Goal: Task Accomplishment & Management: Use online tool/utility

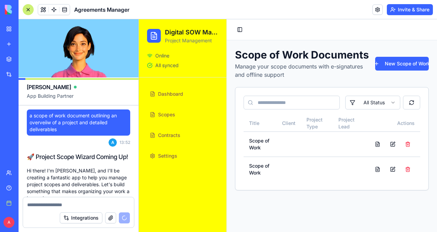
scroll to position [31655, 0]
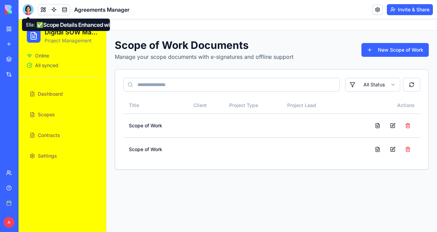
click at [27, 8] on div at bounding box center [28, 9] width 11 height 11
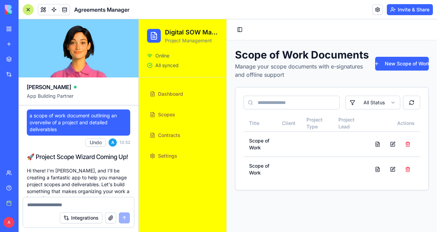
scroll to position [32312, 0]
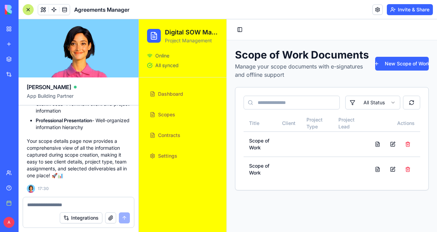
click at [152, 36] on icon at bounding box center [154, 36] width 8 height 8
click at [240, 29] on button "Toggle Sidebar" at bounding box center [240, 30] width 10 height 10
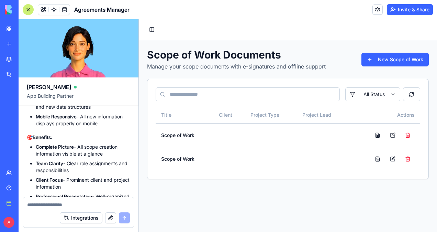
scroll to position [31918, 0]
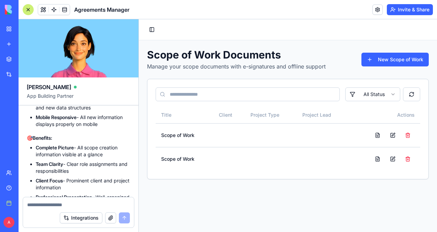
click at [64, 10] on link at bounding box center [64, 9] width 10 height 10
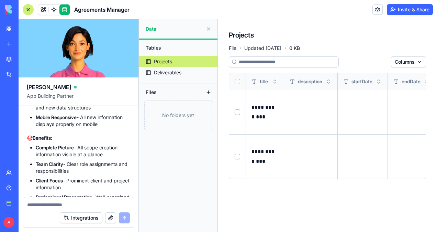
click at [0, 0] on button at bounding box center [0, 0] width 0 height 0
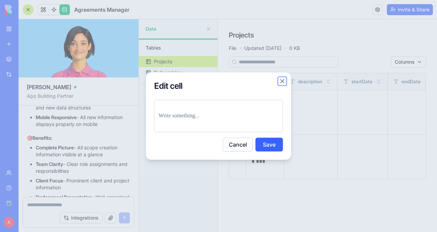
click at [284, 81] on button "Close" at bounding box center [282, 81] width 7 height 7
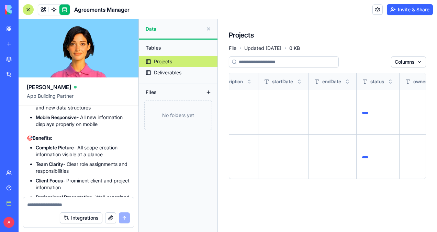
scroll to position [0, 111]
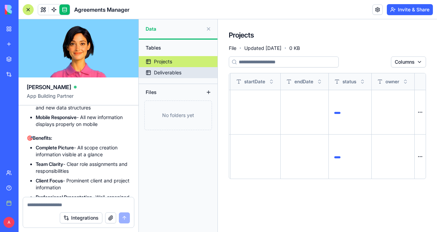
click at [174, 70] on div "Deliverables" at bounding box center [168, 72] width 28 height 7
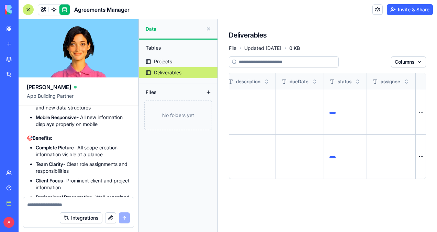
scroll to position [0, 105]
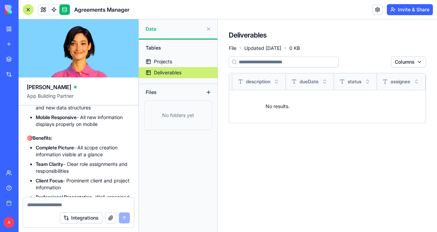
click at [185, 93] on div "Files" at bounding box center [169, 92] width 55 height 11
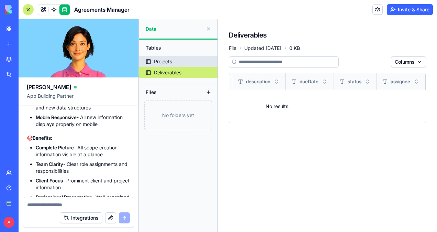
click at [162, 60] on div "Projects" at bounding box center [163, 61] width 18 height 7
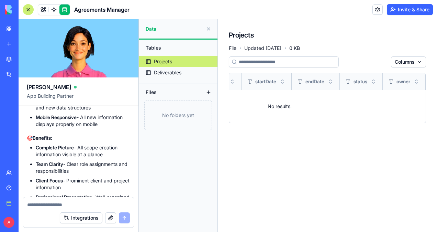
scroll to position [0, 100]
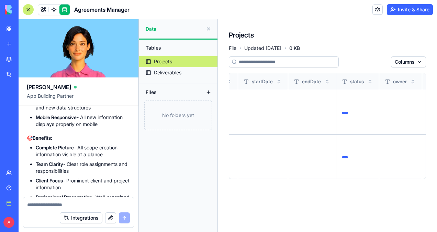
click at [376, 10] on link at bounding box center [378, 9] width 10 height 10
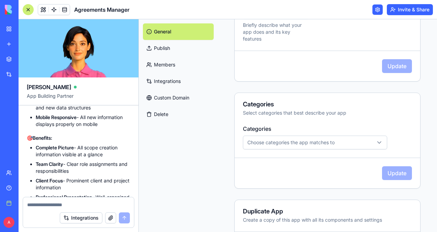
scroll to position [274, 0]
click at [290, 112] on div "Select categories that best describe your app" at bounding box center [327, 112] width 169 height 7
click at [370, 142] on div "Choose categories the app matches to" at bounding box center [315, 142] width 141 height 7
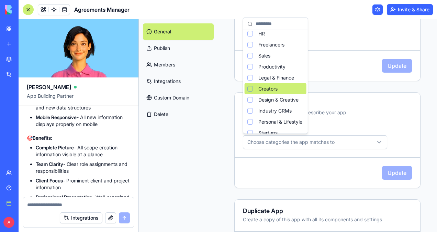
scroll to position [25, 0]
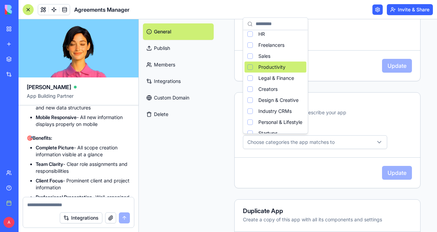
click at [276, 66] on span "Productivity" at bounding box center [272, 67] width 27 height 7
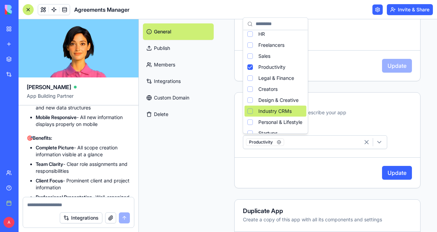
click at [397, 172] on html "BETA My workspace New app Marketplace Integrations Recent Elan Collective Proje…" at bounding box center [218, 116] width 437 height 232
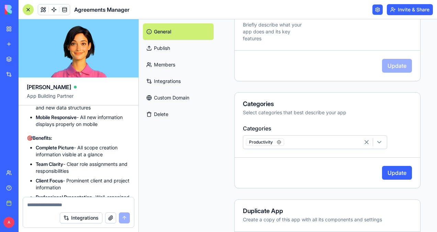
scroll to position [304, 0]
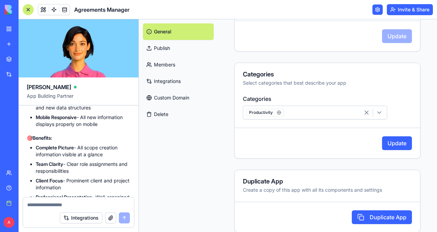
click at [384, 215] on button "Duplicate App" at bounding box center [382, 217] width 60 height 14
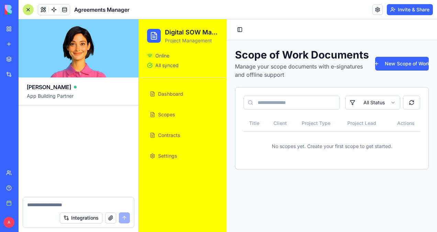
click at [410, 9] on button "Invite & Share" at bounding box center [410, 9] width 46 height 11
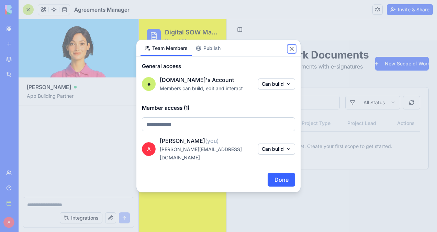
click at [289, 52] on button "Close" at bounding box center [291, 48] width 7 height 7
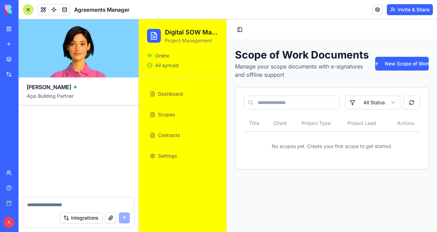
click at [169, 91] on span "Dashboard" at bounding box center [170, 93] width 25 height 7
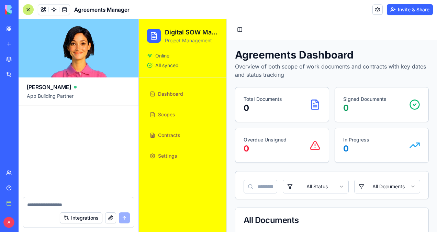
scroll to position [62, 0]
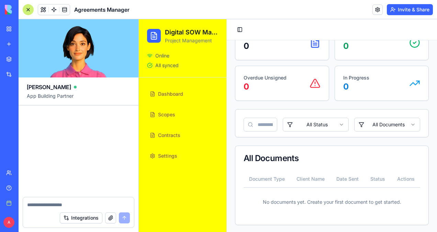
click at [45, 204] on textarea at bounding box center [78, 204] width 103 height 7
type textarea "**********"
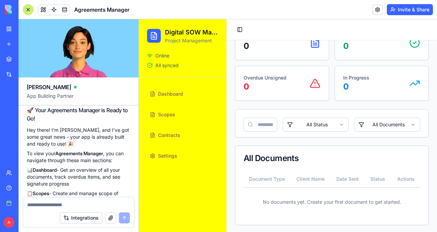
scroll to position [17, 0]
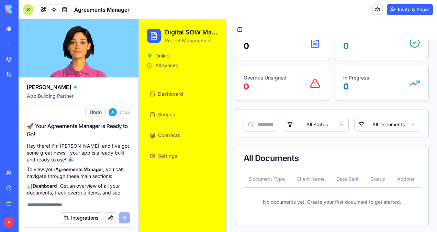
click at [28, 8] on div at bounding box center [28, 9] width 11 height 11
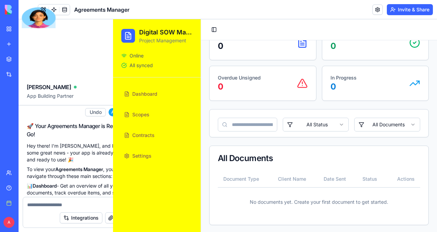
scroll to position [4, 0]
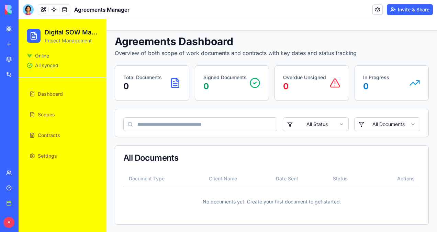
click at [9, 23] on link "My workspace" at bounding box center [16, 29] width 28 height 14
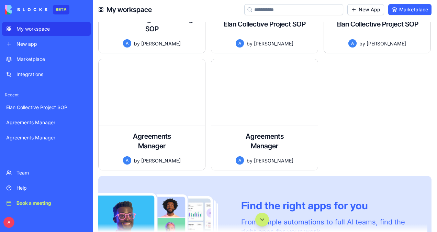
scroll to position [197, 0]
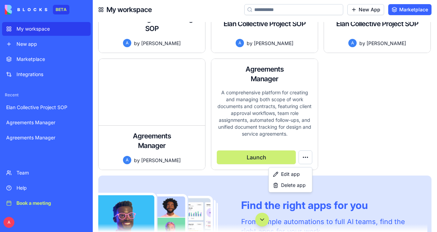
click at [307, 156] on html "BETA My workspace New app Marketplace Integrations Recent Elan Collective Proje…" at bounding box center [218, 116] width 437 height 232
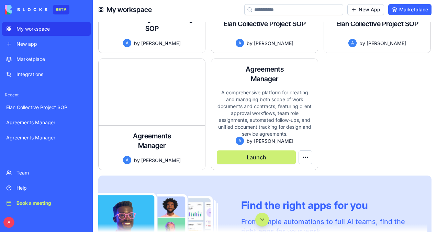
click at [259, 156] on button "Launch" at bounding box center [256, 157] width 79 height 14
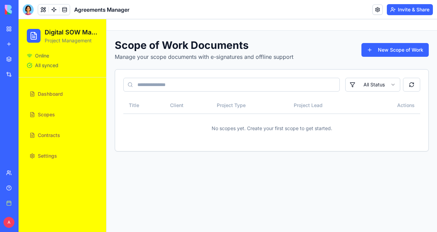
click at [52, 93] on span "Dashboard" at bounding box center [50, 93] width 25 height 7
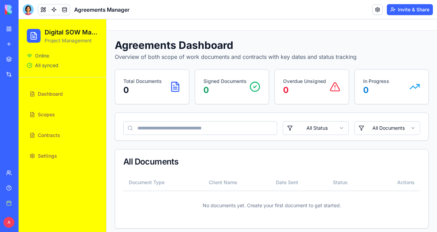
click at [44, 114] on span "Scopes" at bounding box center [46, 114] width 17 height 7
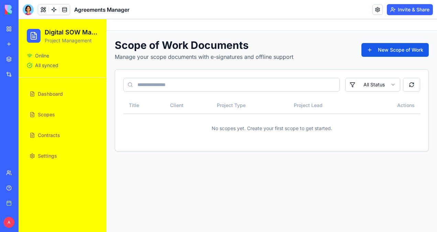
click at [401, 52] on button "New Scope of Work" at bounding box center [395, 50] width 67 height 14
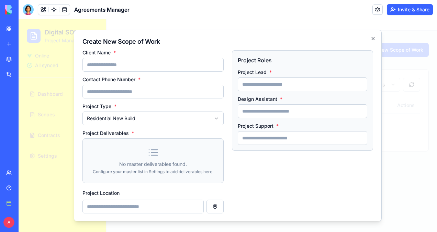
click at [153, 151] on icon at bounding box center [153, 152] width 11 height 11
click at [372, 38] on icon "button" at bounding box center [373, 38] width 3 height 3
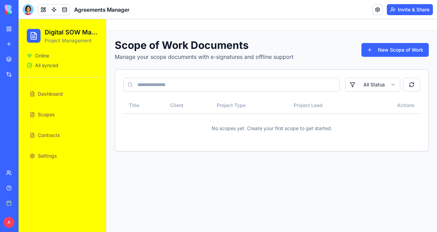
click at [47, 155] on span "Settings" at bounding box center [47, 155] width 19 height 7
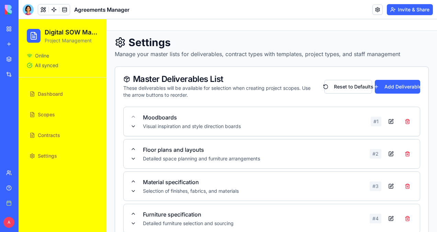
scroll to position [2, 0]
click at [387, 120] on button "button" at bounding box center [391, 122] width 14 height 12
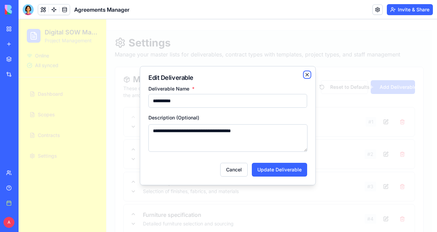
click at [308, 73] on icon "button" at bounding box center [308, 75] width 6 height 6
